Goal: Task Accomplishment & Management: Manage account settings

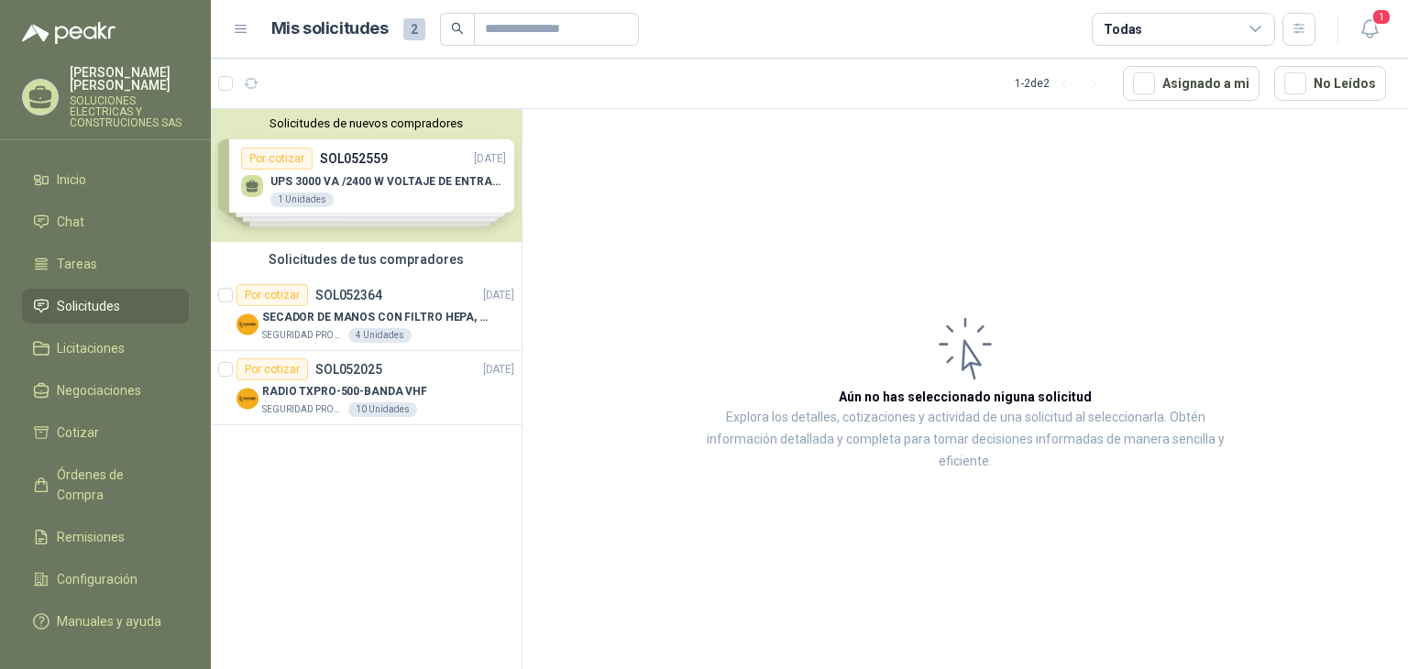
click at [389, 195] on div "Solicitudes de nuevos compradores Por cotizar SOL052559 [DATE] UPS 3000 VA /240…" at bounding box center [366, 175] width 311 height 133
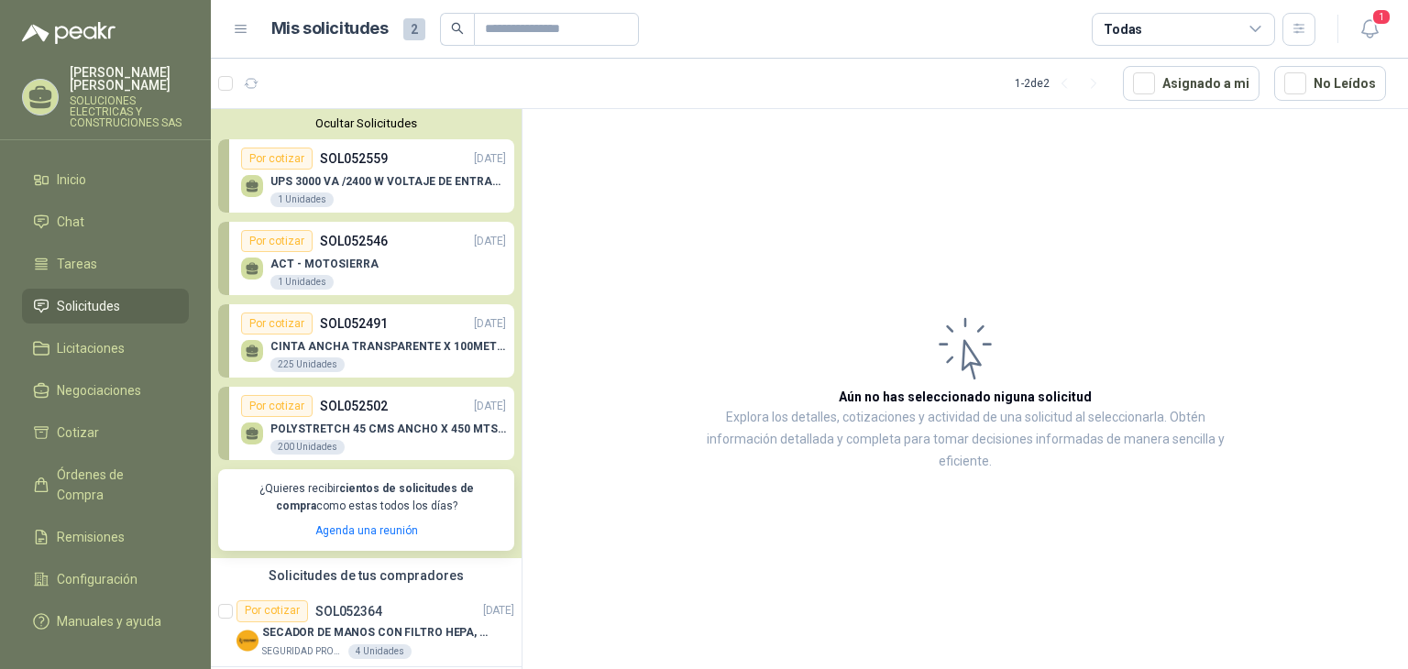
click at [596, 431] on article "Aún no has seleccionado niguna solicitud Explora los detalles, cotizaciones y a…" at bounding box center [964, 392] width 885 height 566
click at [391, 421] on div "POLYSTRETCH 45 CMS ANCHO X 450 MTS LONG 200 Unidades" at bounding box center [373, 436] width 265 height 38
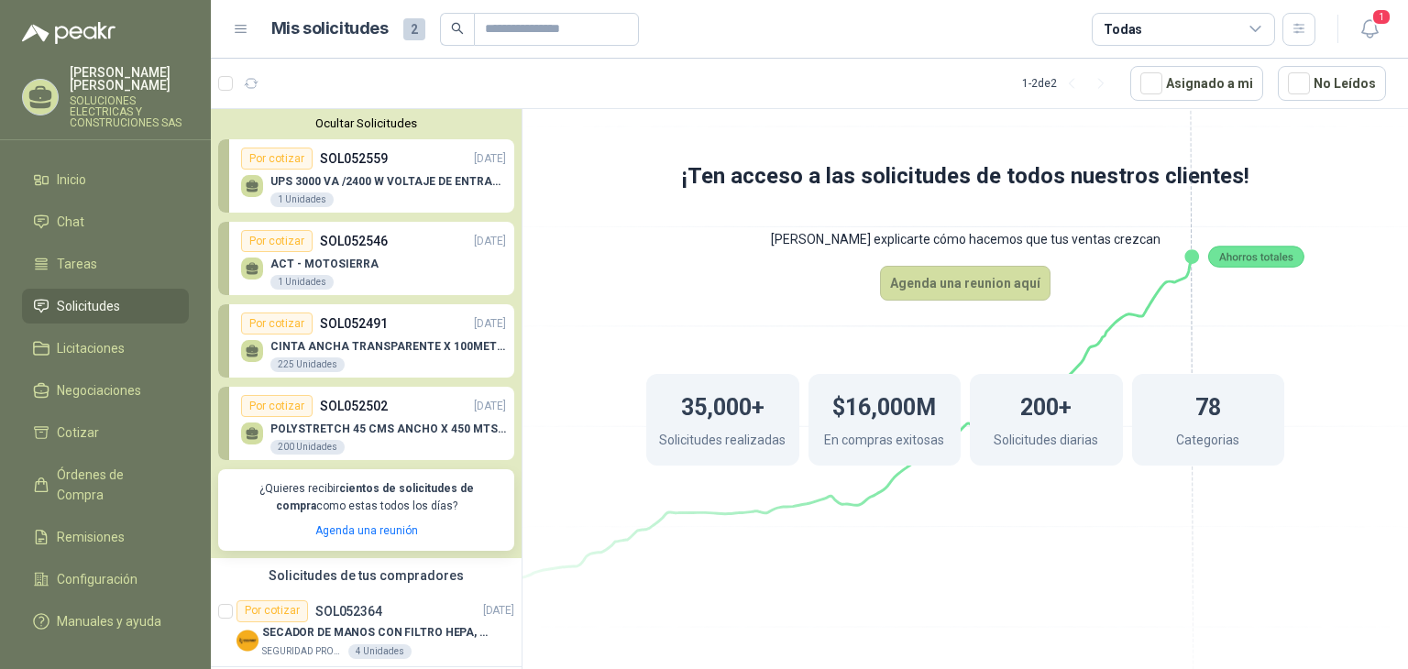
click at [384, 417] on div "POLYSTRETCH 45 CMS ANCHO X 450 MTS LONG 200 Unidades" at bounding box center [373, 436] width 265 height 38
click at [375, 239] on p "SOL052546" at bounding box center [354, 241] width 68 height 20
click at [389, 267] on div "ACT - MOTOSIERRA 1 Unidades" at bounding box center [373, 271] width 265 height 38
click at [384, 211] on link "Por cotizar SOL052559 [DATE] UPS 3000 VA /2400 W VOLTAJE DE ENTRADA / SALIDA 12…" at bounding box center [366, 175] width 296 height 73
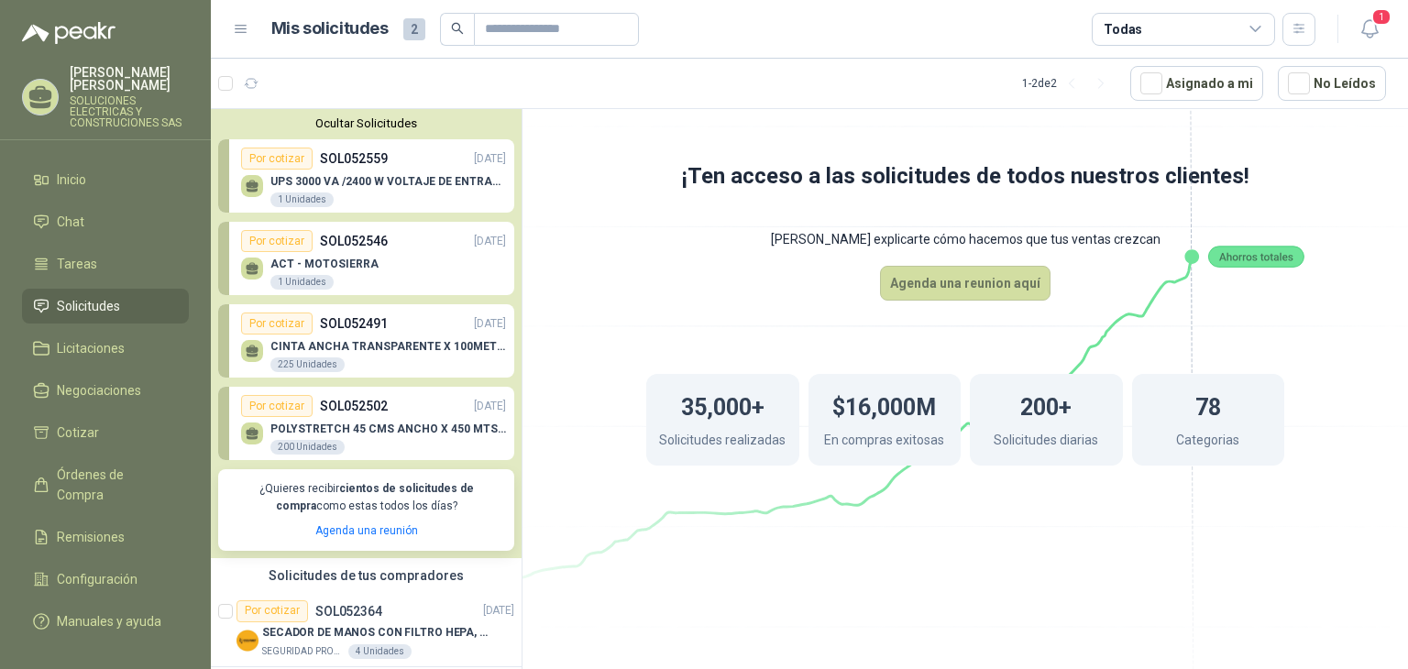
click at [382, 200] on div "UPS 3000 VA /2400 W VOLTAJE DE ENTRADA / SALIDA 12V ON LINE 1 Unidades" at bounding box center [388, 191] width 236 height 33
click at [387, 274] on div "ACT - MOTOSIERRA 1 Unidades" at bounding box center [373, 271] width 265 height 38
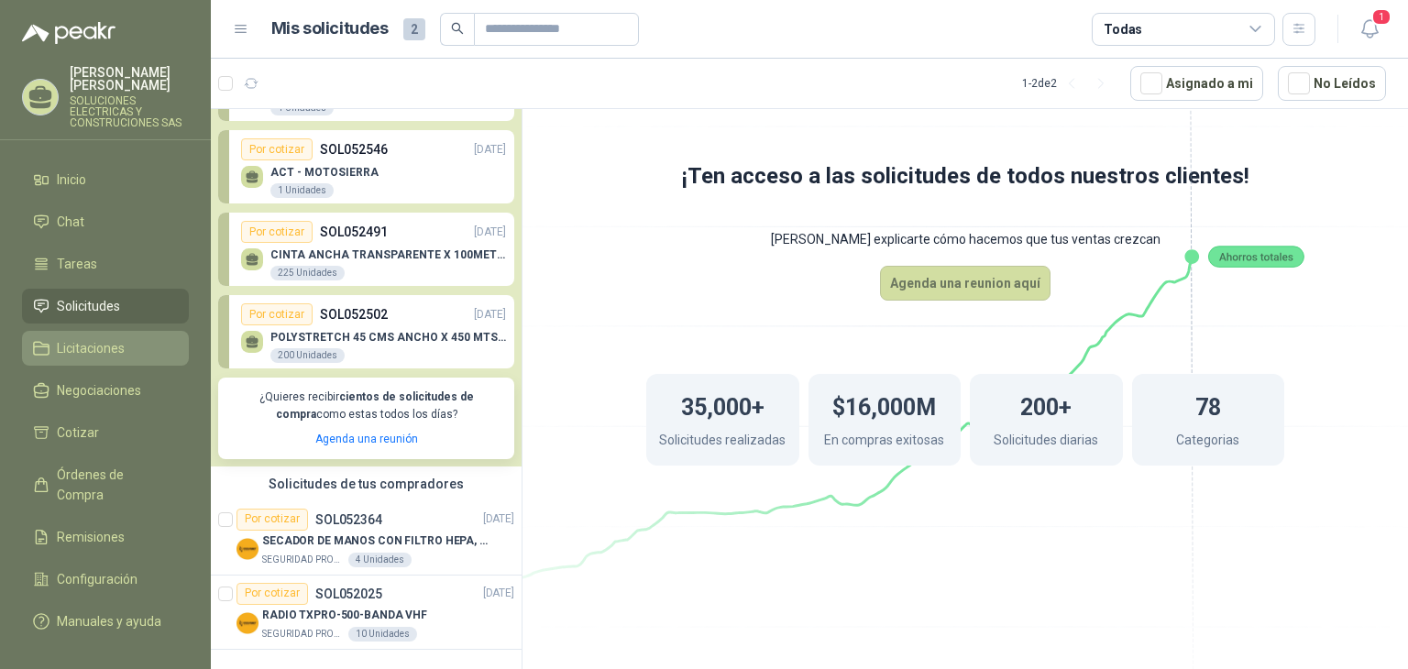
scroll to position [92, 0]
click at [102, 300] on span "Solicitudes" at bounding box center [88, 306] width 63 height 20
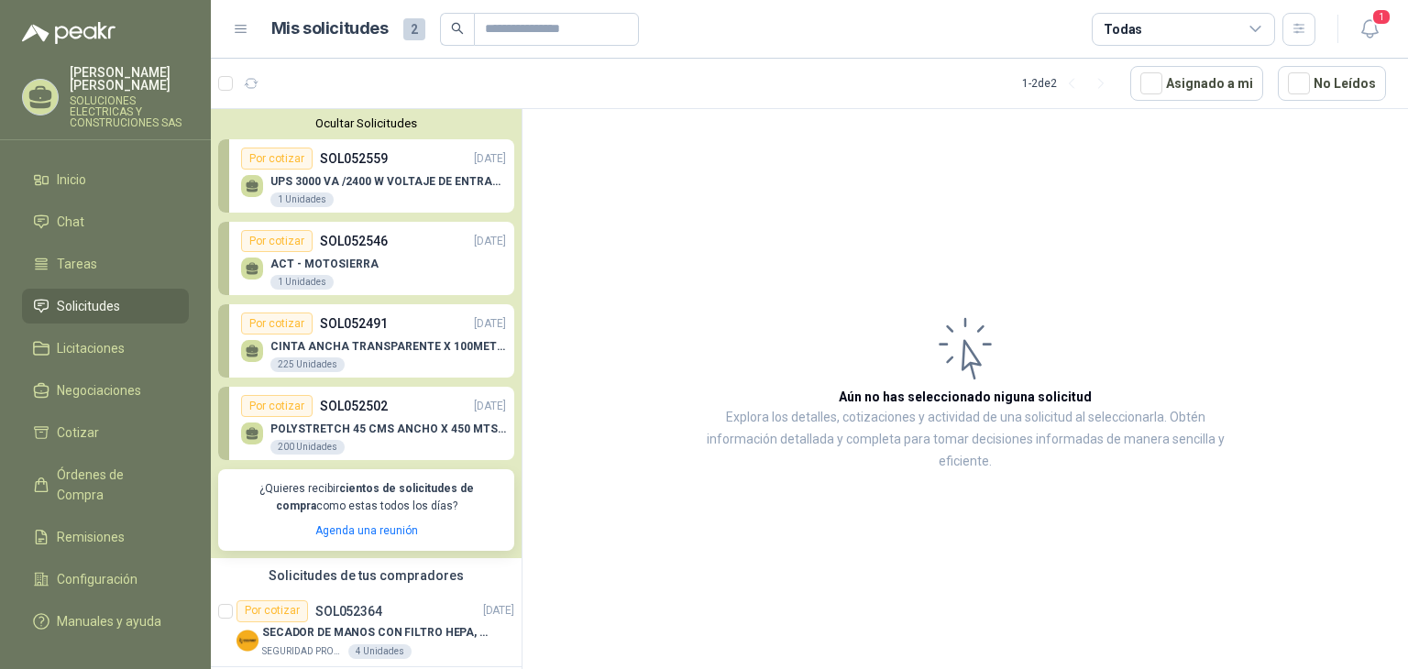
click at [249, 187] on icon at bounding box center [252, 184] width 13 height 8
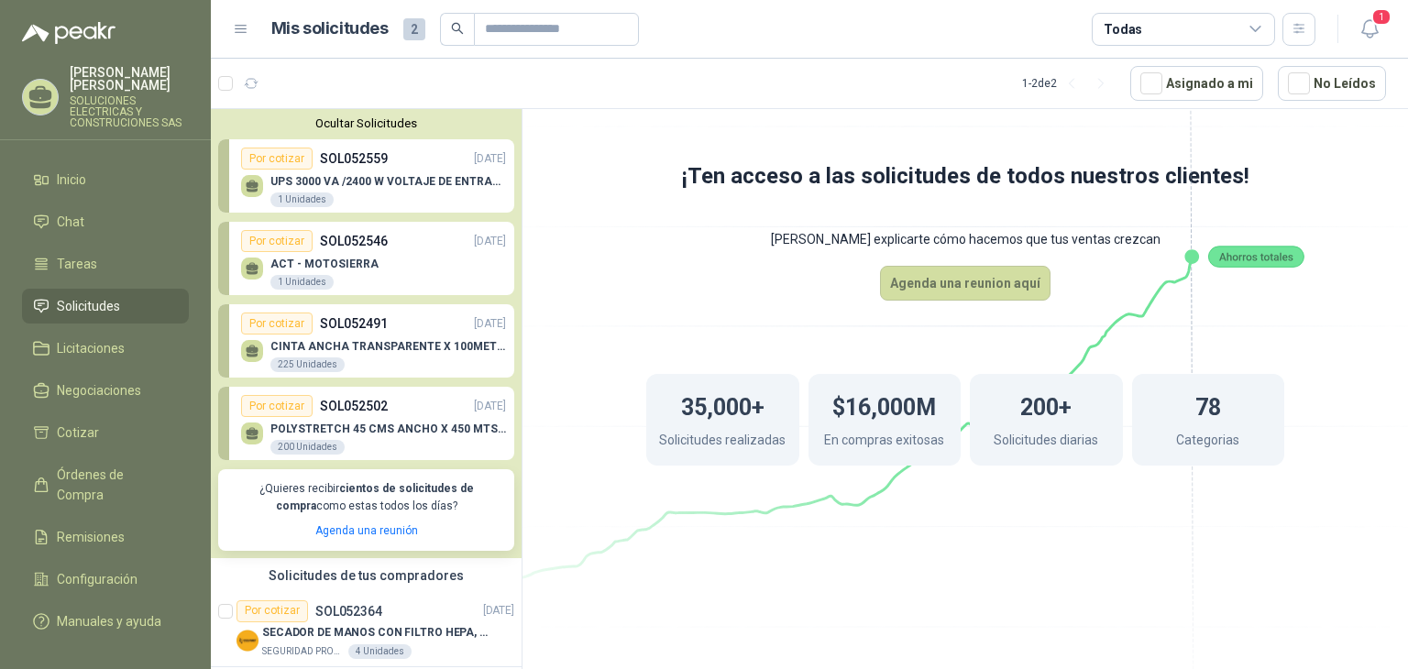
click at [323, 201] on div "1 Unidades" at bounding box center [301, 199] width 63 height 15
